Goal: Communication & Community: Answer question/provide support

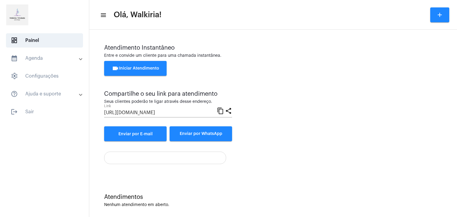
click at [250, 106] on div "Atendimento Instantâneo Entre e convide um cliente para uma chamada instantânea…" at bounding box center [273, 93] width 338 height 97
click at [280, 97] on div "Atendimento Instantâneo Entre e convide um cliente para uma chamada instantânea…" at bounding box center [273, 93] width 338 height 97
drag, startPoint x: 280, startPoint y: 97, endPoint x: 237, endPoint y: 96, distance: 43.1
click at [249, 80] on div "videocam Iniciar Atendimento" at bounding box center [273, 71] width 338 height 21
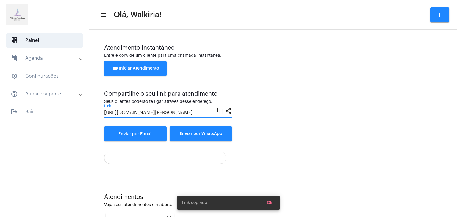
click at [220, 111] on mat-icon "content_copy" at bounding box center [220, 110] width 7 height 7
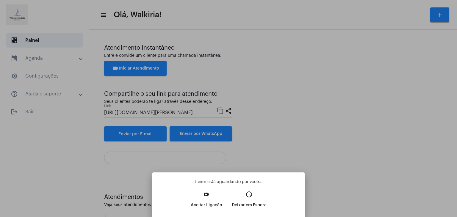
click at [203, 195] on mat-icon "video_call" at bounding box center [206, 194] width 7 height 7
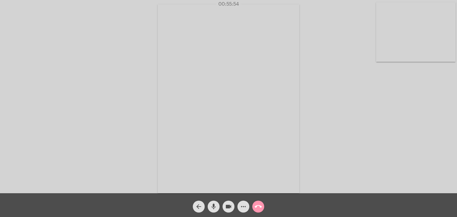
click at [331, 95] on div "Acessando Câmera e Microfone..." at bounding box center [229, 97] width 456 height 193
click at [257, 208] on mat-icon "call_end" at bounding box center [258, 206] width 7 height 7
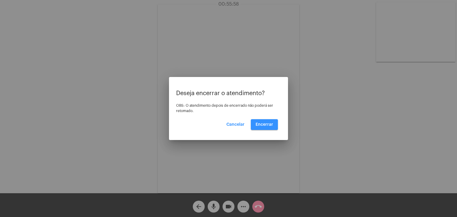
click at [262, 124] on span "Encerrar" at bounding box center [265, 125] width 18 height 4
